Goal: Transaction & Acquisition: Purchase product/service

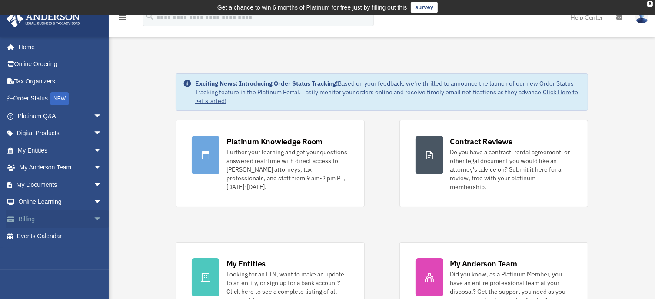
click at [30, 217] on link "Billing arrow_drop_down" at bounding box center [60, 218] width 109 height 17
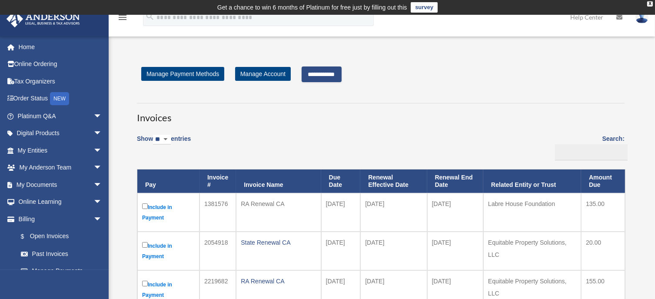
click at [327, 74] on input "**********" at bounding box center [321, 74] width 40 height 16
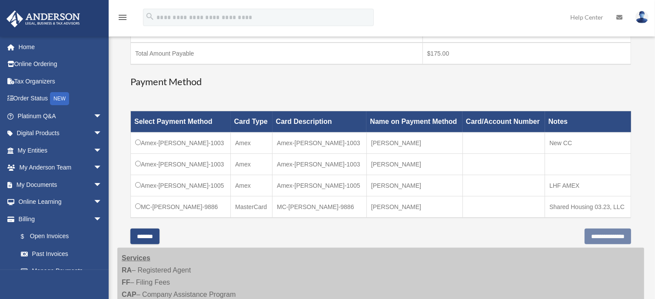
scroll to position [217, 0]
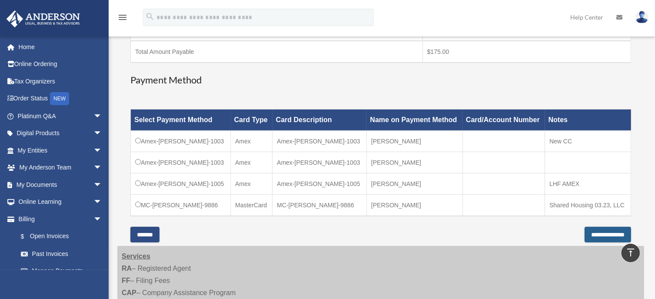
click at [613, 232] on input "**********" at bounding box center [607, 235] width 46 height 16
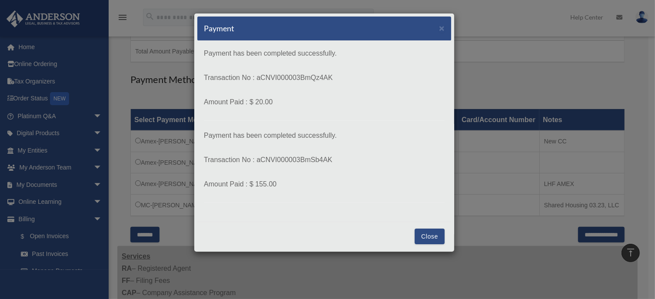
drag, startPoint x: 290, startPoint y: 189, endPoint x: 192, endPoint y: 46, distance: 173.5
click at [192, 46] on div "Payment × Payment has been completed successfully. Transaction No : aCNVI000003…" at bounding box center [327, 149] width 655 height 299
click at [430, 234] on button "Close" at bounding box center [429, 236] width 30 height 16
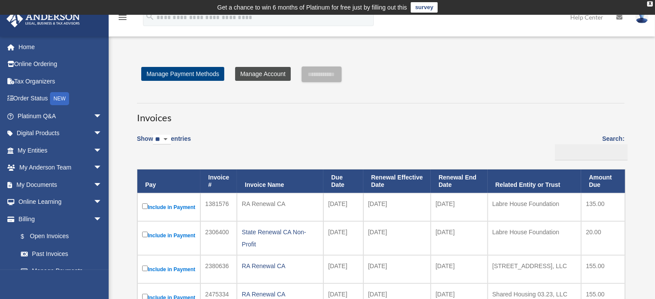
click at [265, 71] on link "Manage Account" at bounding box center [263, 74] width 56 height 14
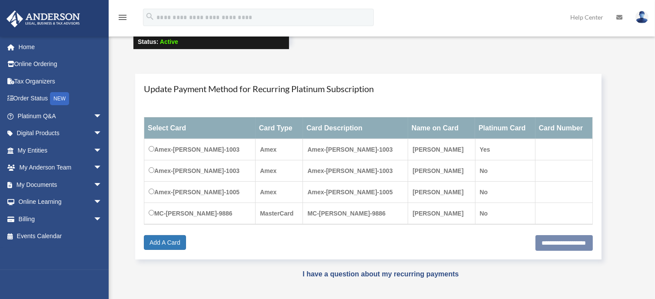
scroll to position [87, 0]
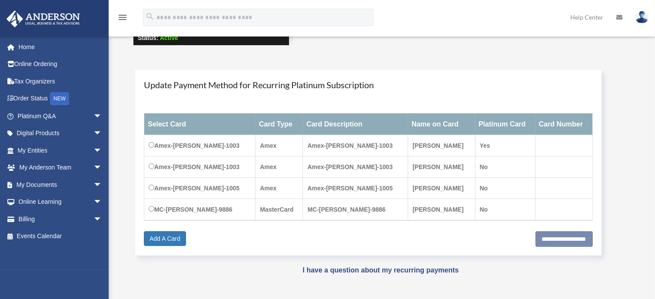
click at [148, 145] on td "Amex-[PERSON_NAME]-1003" at bounding box center [199, 145] width 111 height 21
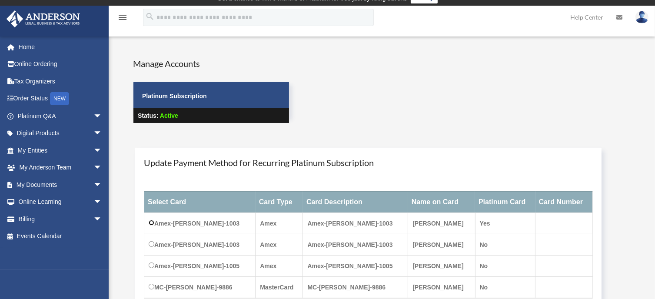
scroll to position [0, 0]
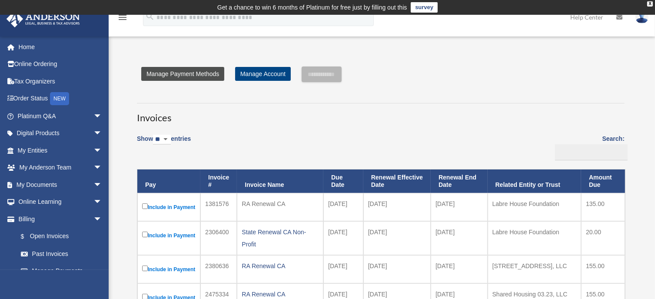
click at [207, 73] on link "Manage Payment Methods" at bounding box center [182, 74] width 83 height 14
